Goal: Task Accomplishment & Management: Use online tool/utility

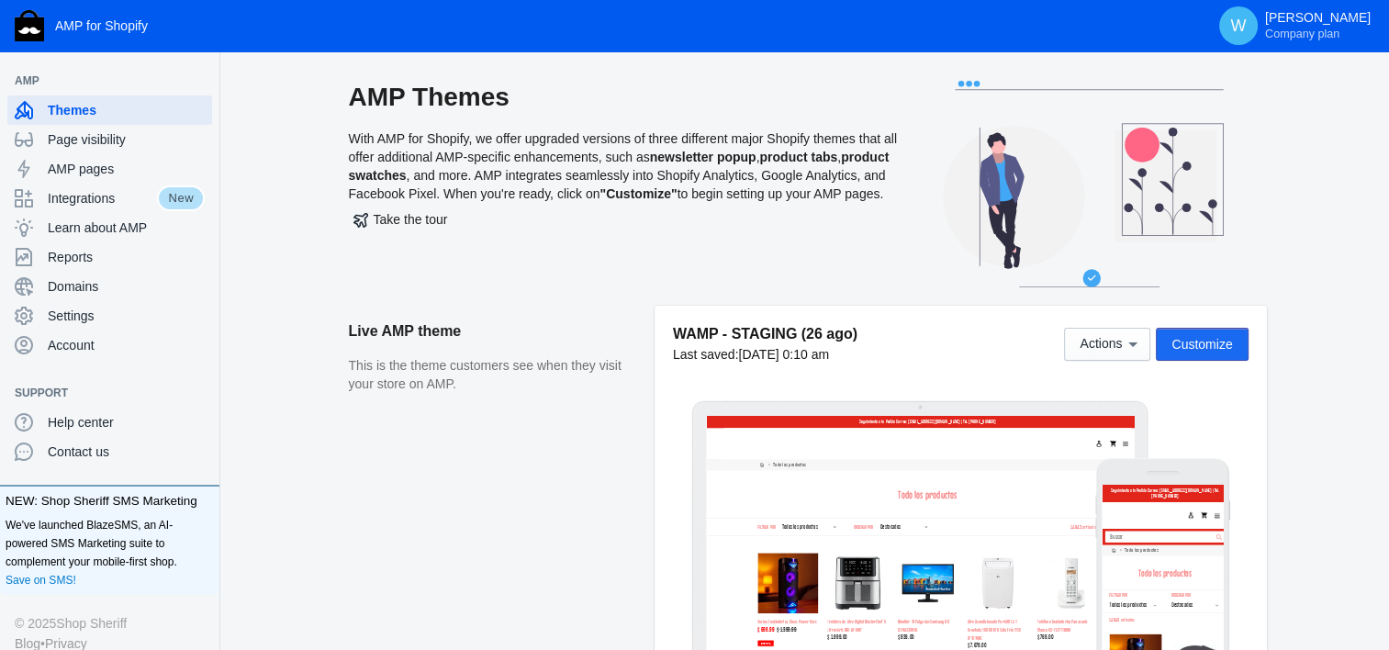
click at [1217, 350] on span "Customize" at bounding box center [1202, 344] width 61 height 15
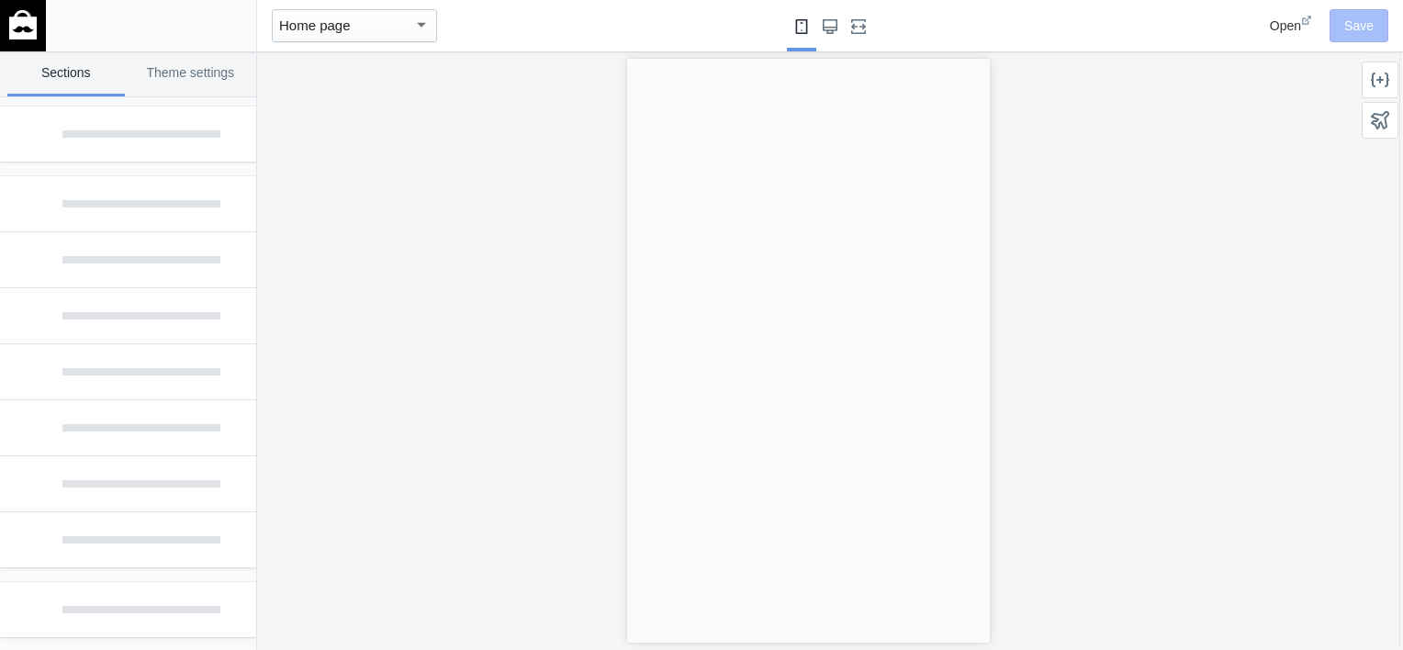
click at [463, 371] on div at bounding box center [808, 350] width 1102 height 599
click at [584, 202] on div at bounding box center [808, 350] width 1102 height 599
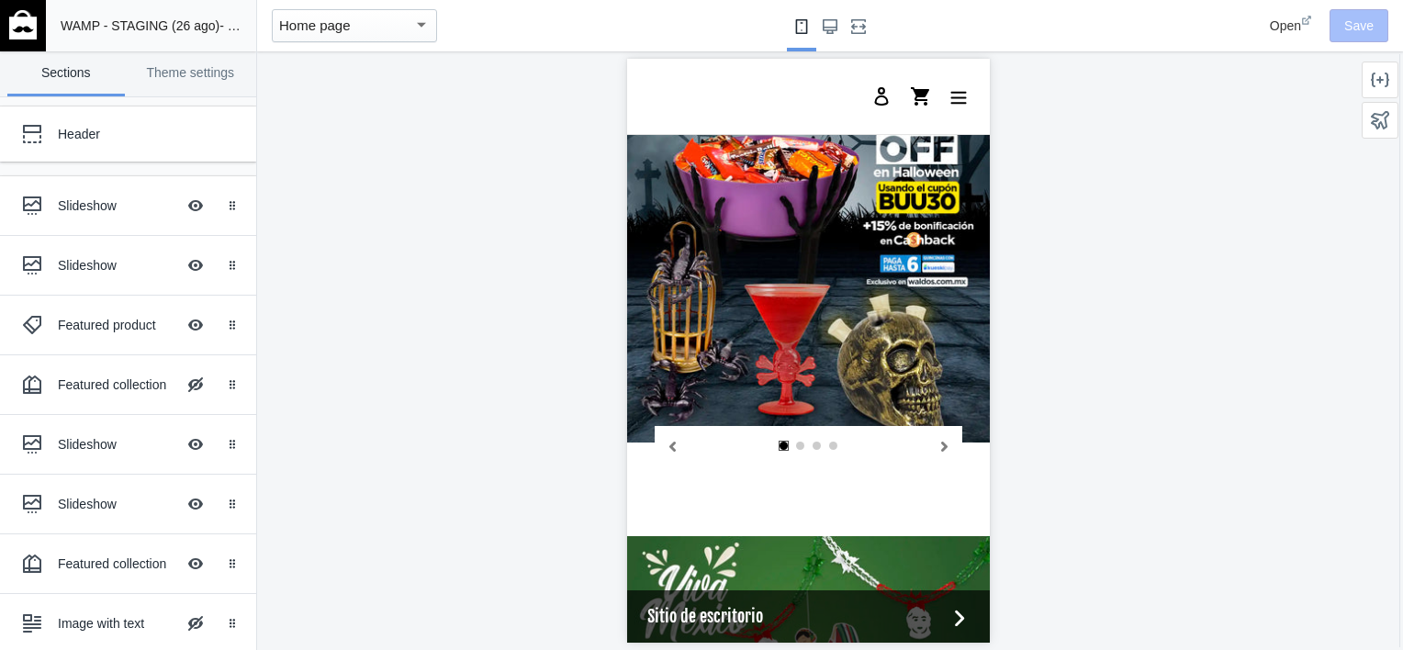
scroll to position [1732, 0]
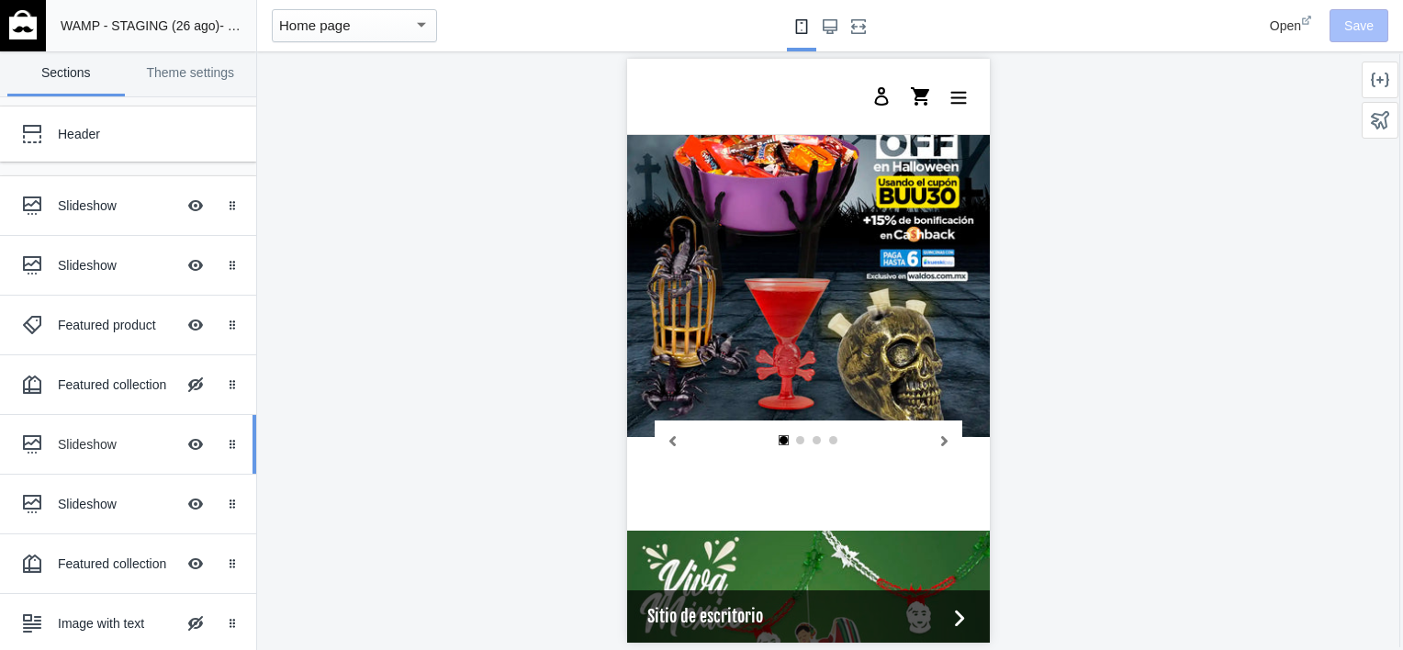
click at [61, 446] on div "Slideshow" at bounding box center [117, 444] width 118 height 18
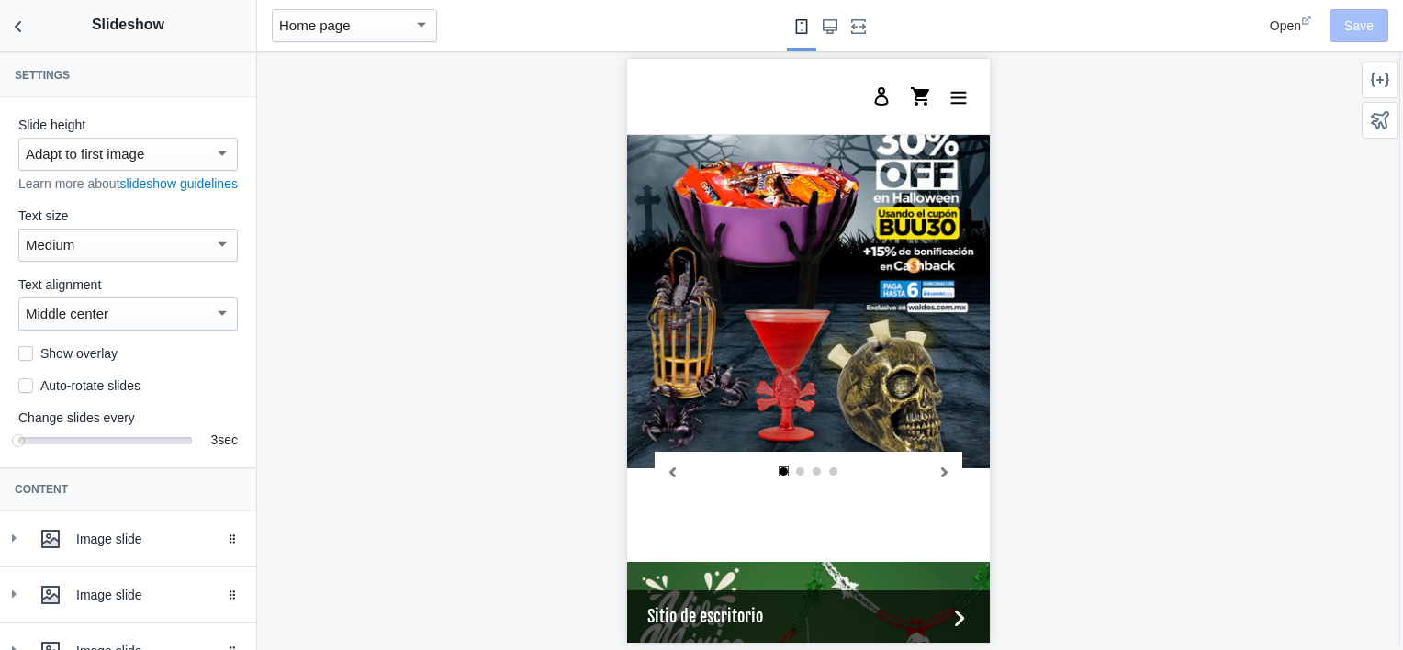
scroll to position [243, 0]
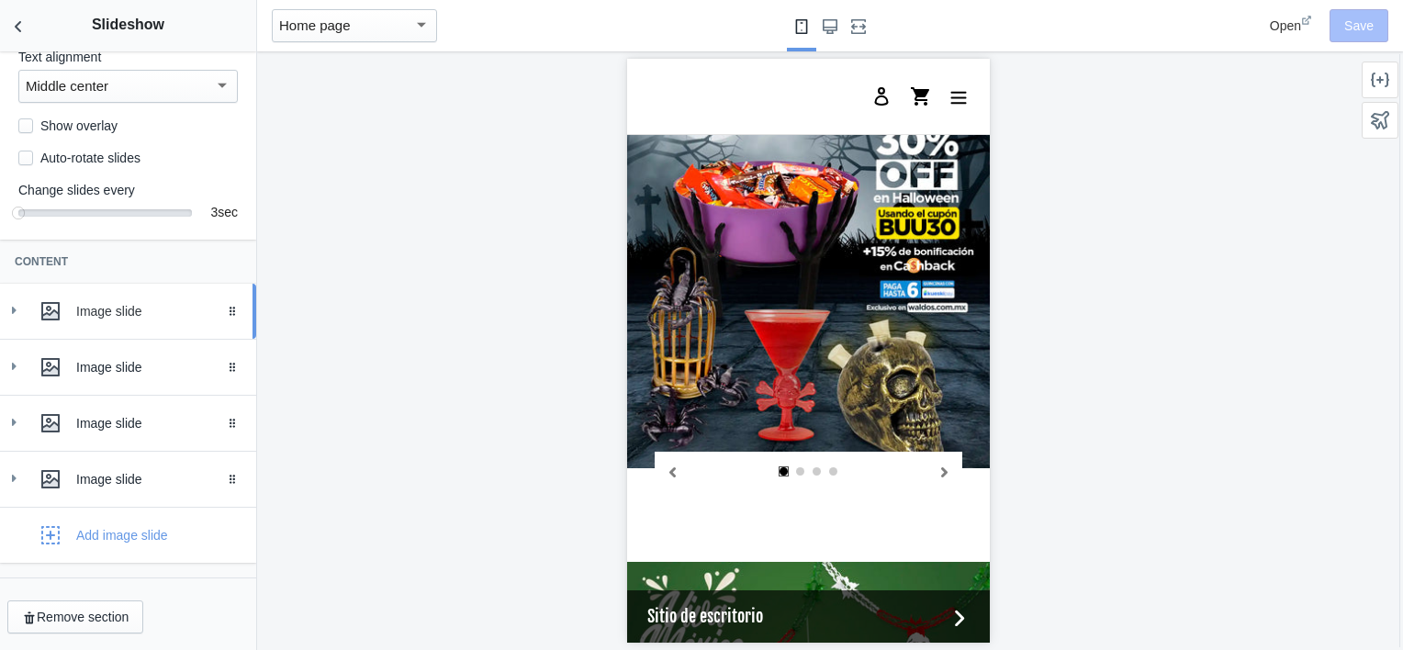
click at [8, 306] on icon at bounding box center [14, 310] width 18 height 18
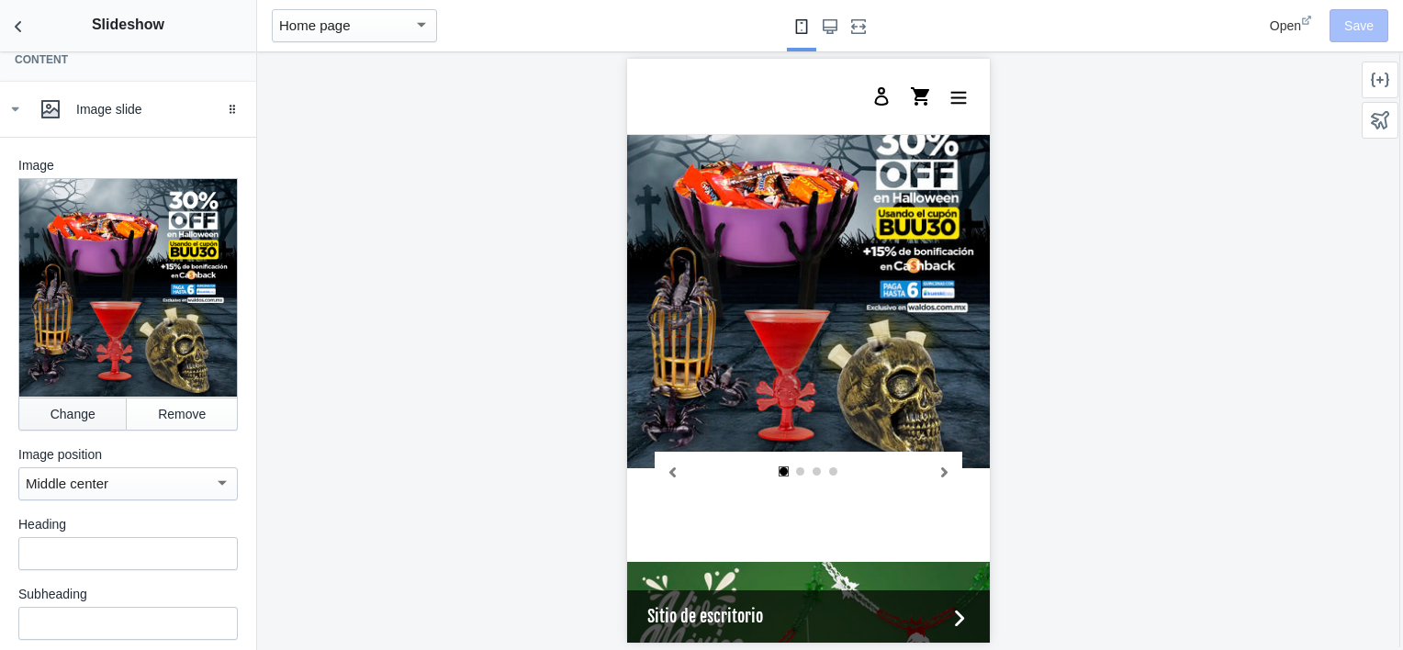
scroll to position [431, 0]
click at [62, 408] on button "Change" at bounding box center [72, 413] width 108 height 33
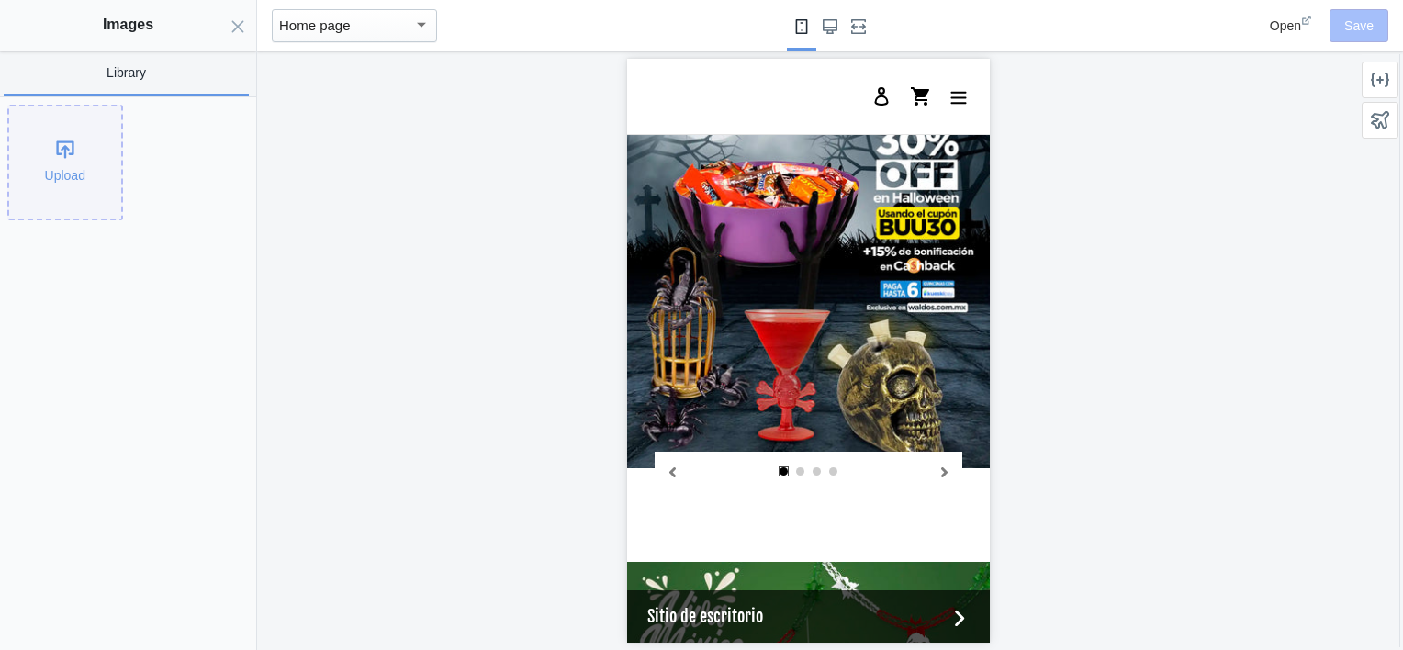
click at [59, 129] on div "Upload" at bounding box center [65, 163] width 112 height 112
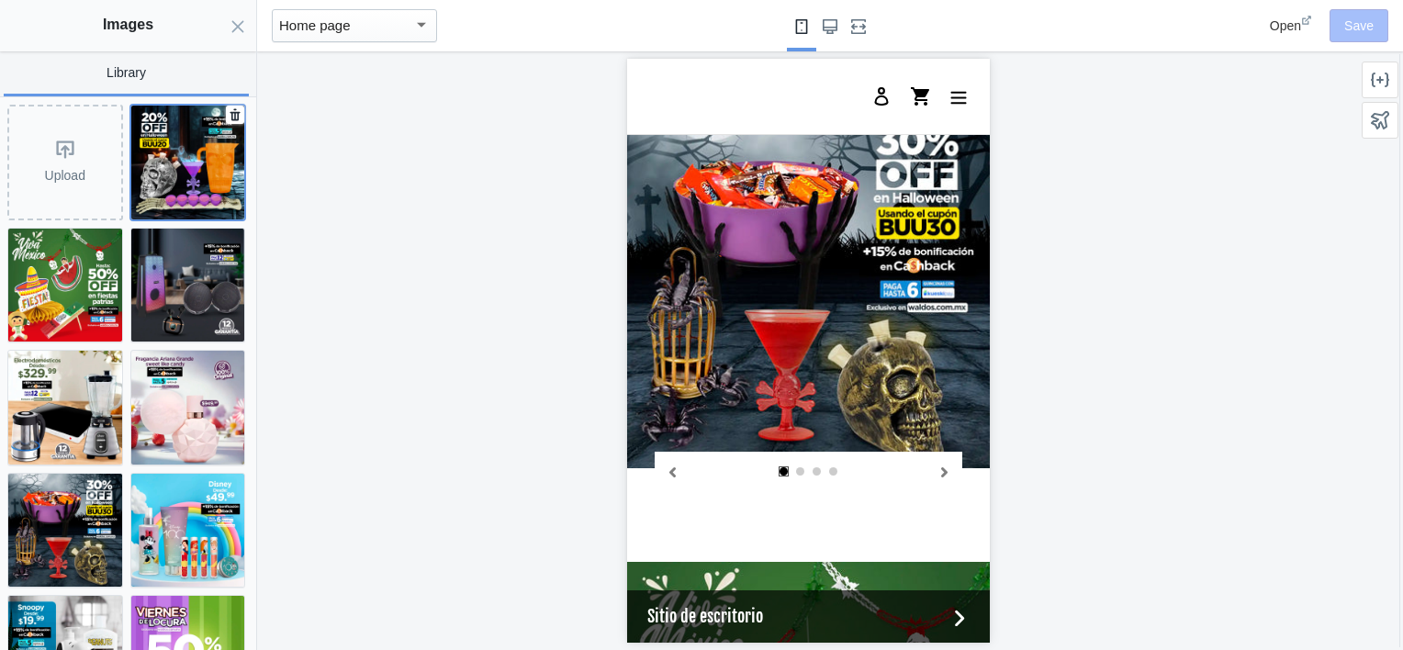
click at [155, 164] on img at bounding box center [188, 163] width 114 height 114
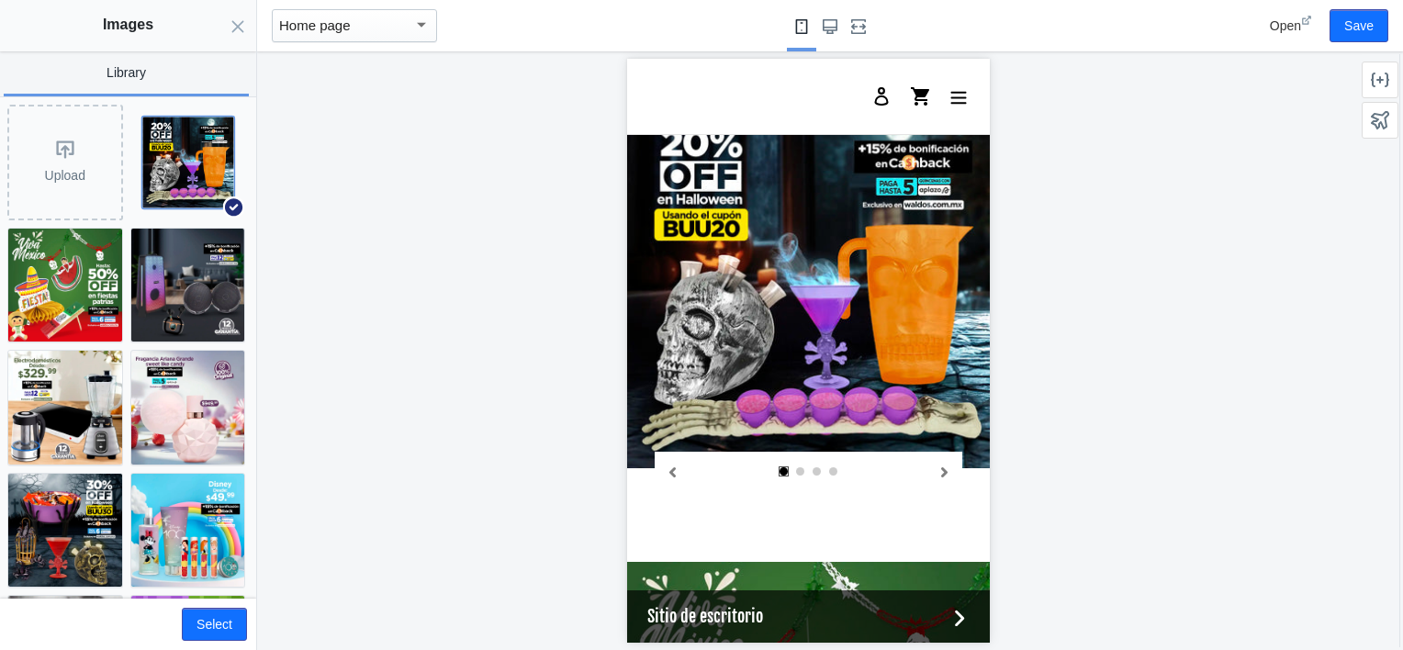
scroll to position [1580, 0]
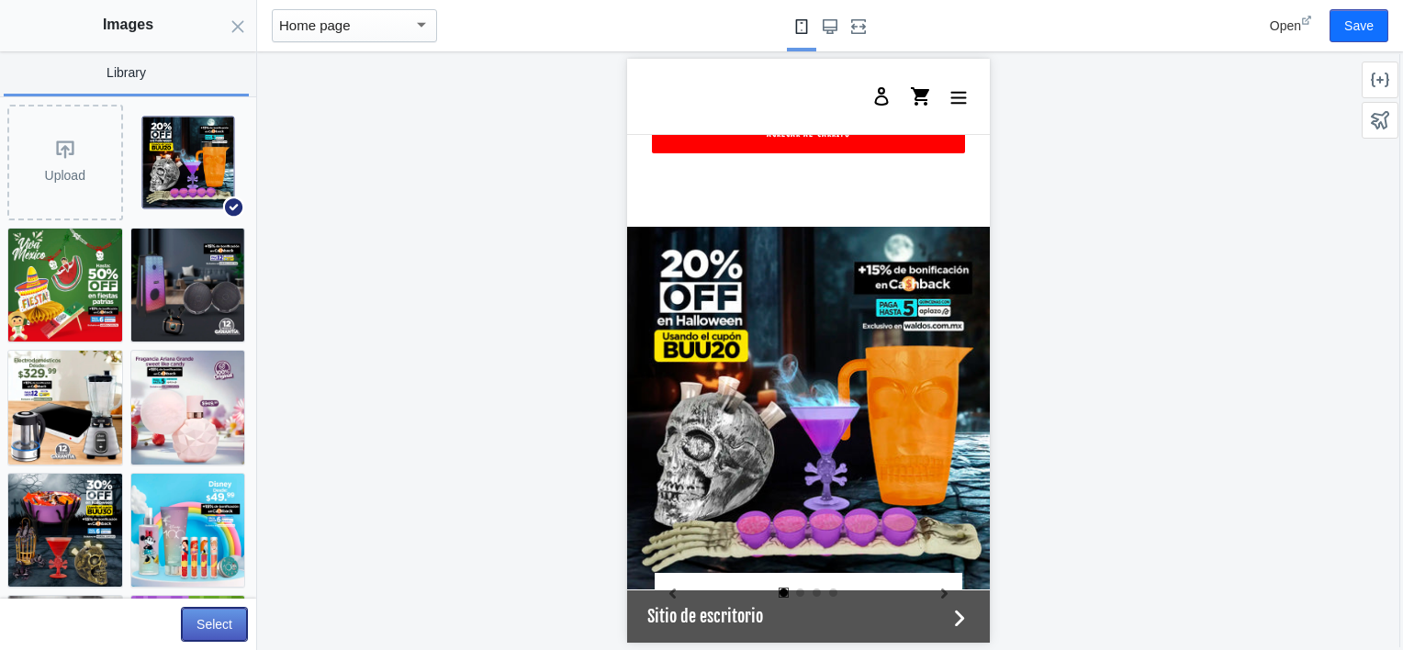
click at [211, 621] on button "Select" at bounding box center [214, 624] width 65 height 33
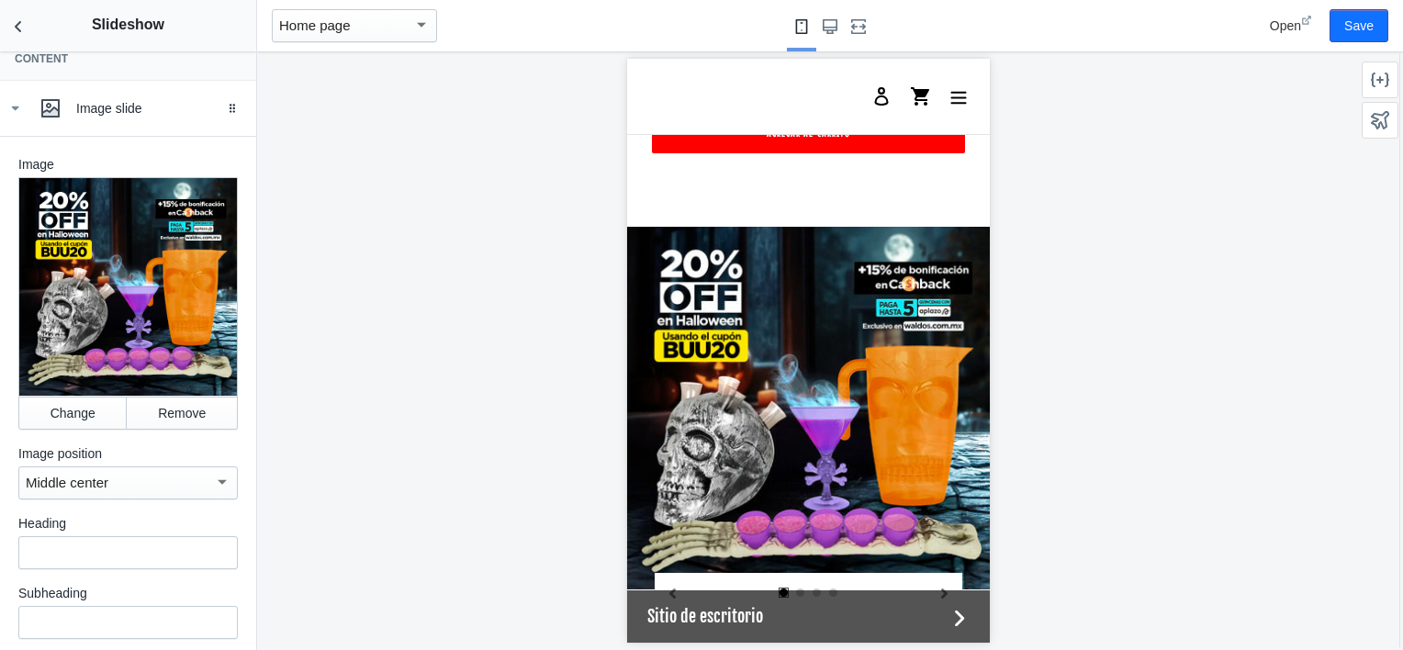
click at [288, 333] on div at bounding box center [808, 350] width 1102 height 599
click at [13, 31] on icon "Back to sections" at bounding box center [18, 26] width 18 height 18
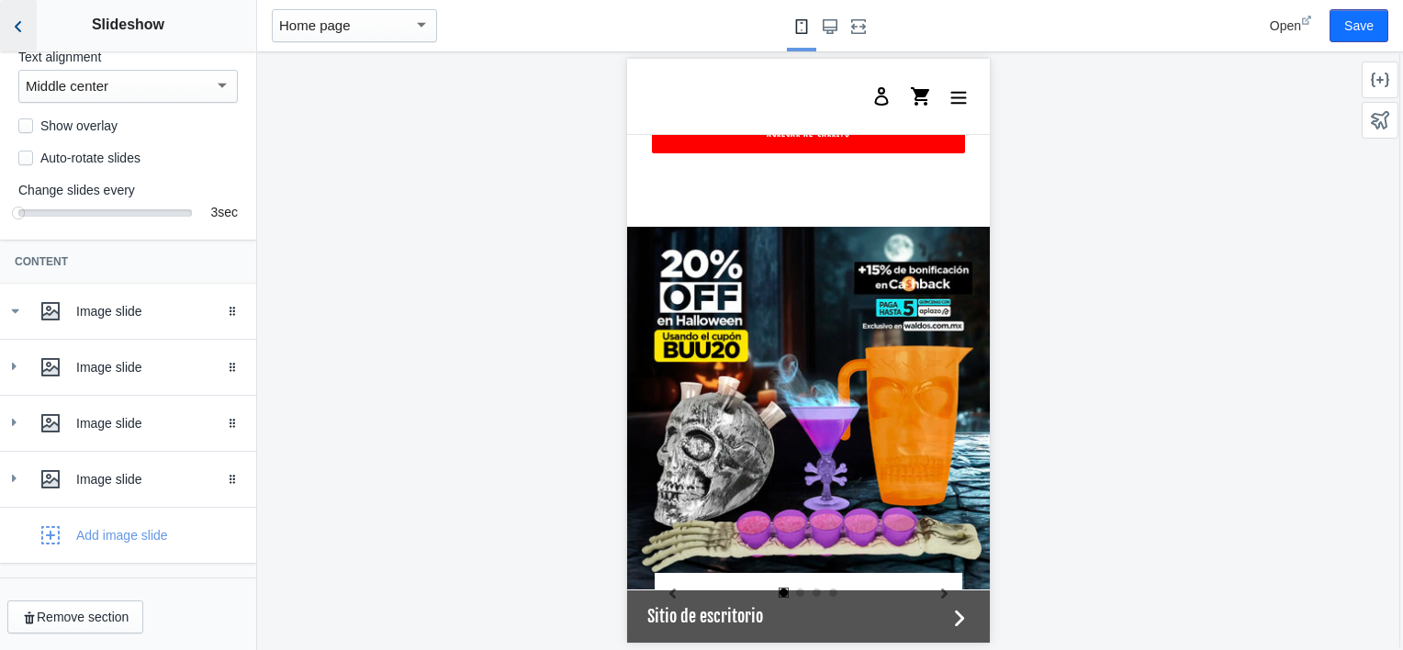
scroll to position [243, 0]
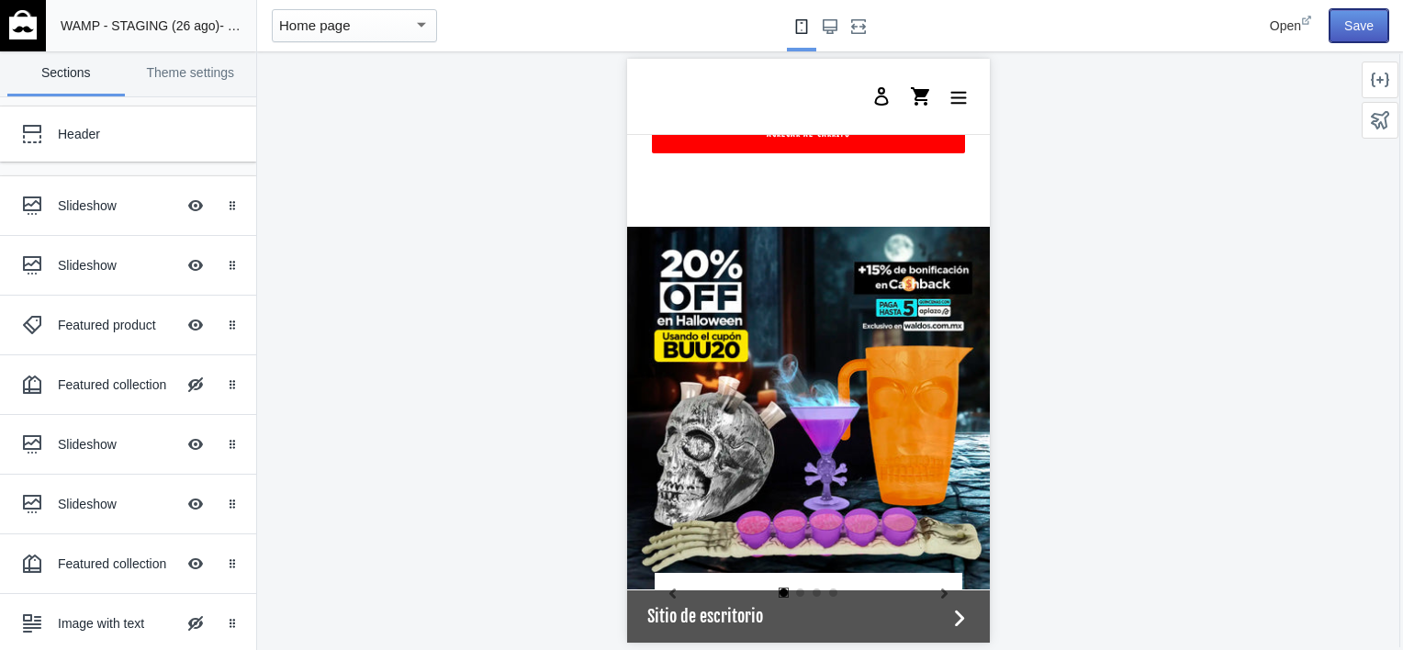
click at [1355, 20] on button "Save" at bounding box center [1359, 25] width 59 height 33
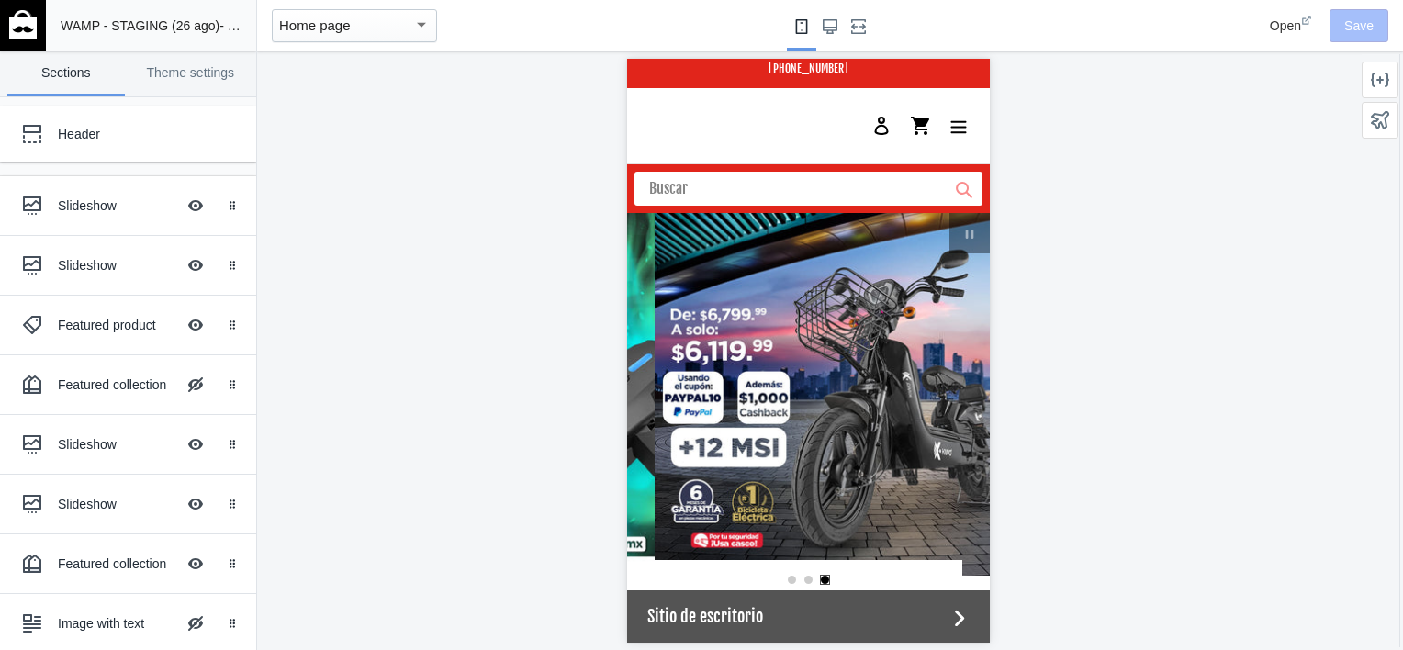
scroll to position [0, 0]
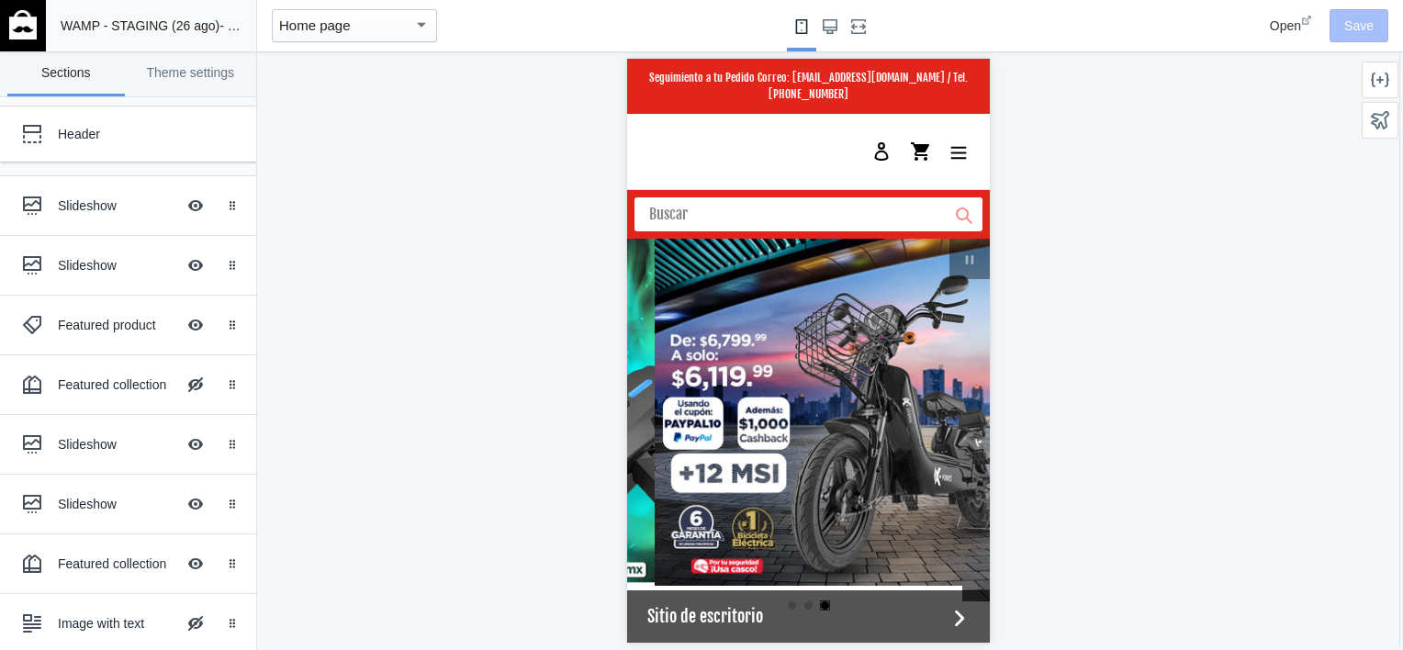
click at [18, 35] on img at bounding box center [23, 24] width 28 height 29
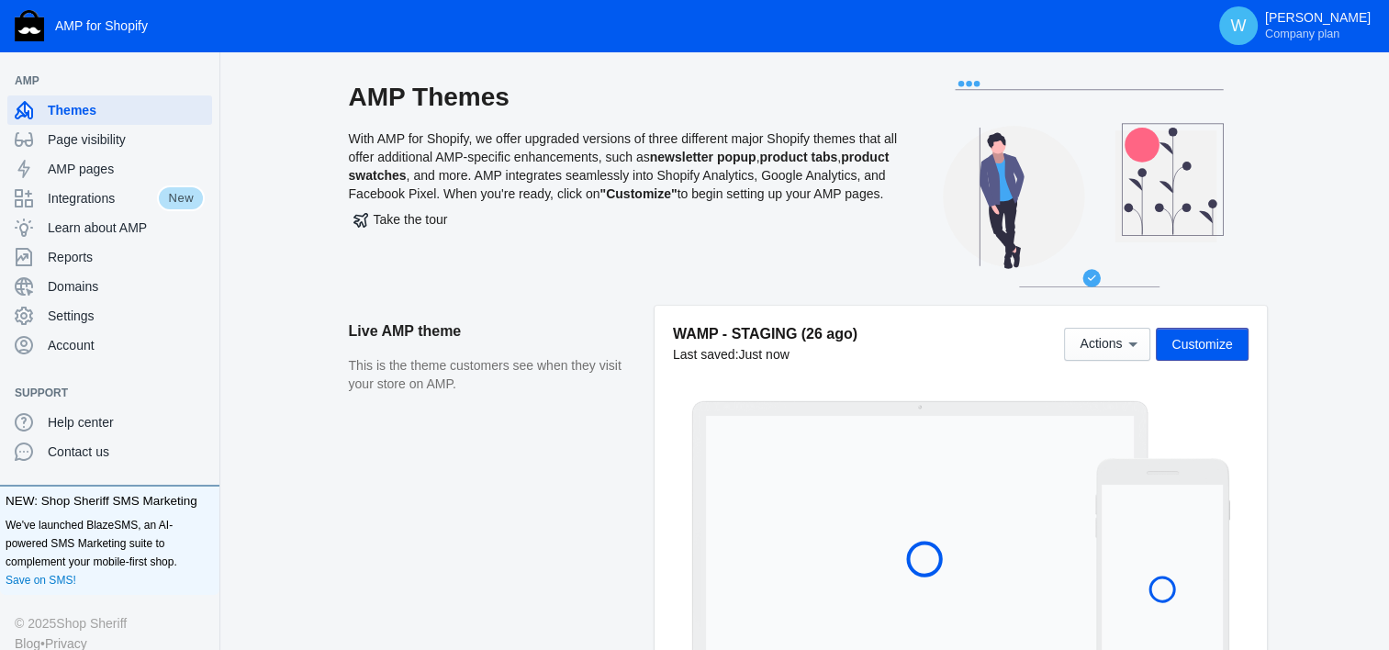
click at [579, 505] on aside "Live AMP theme This is the theme customers see when they visit your store on AM…" at bounding box center [502, 509] width 306 height 407
